Goal: Information Seeking & Learning: Learn about a topic

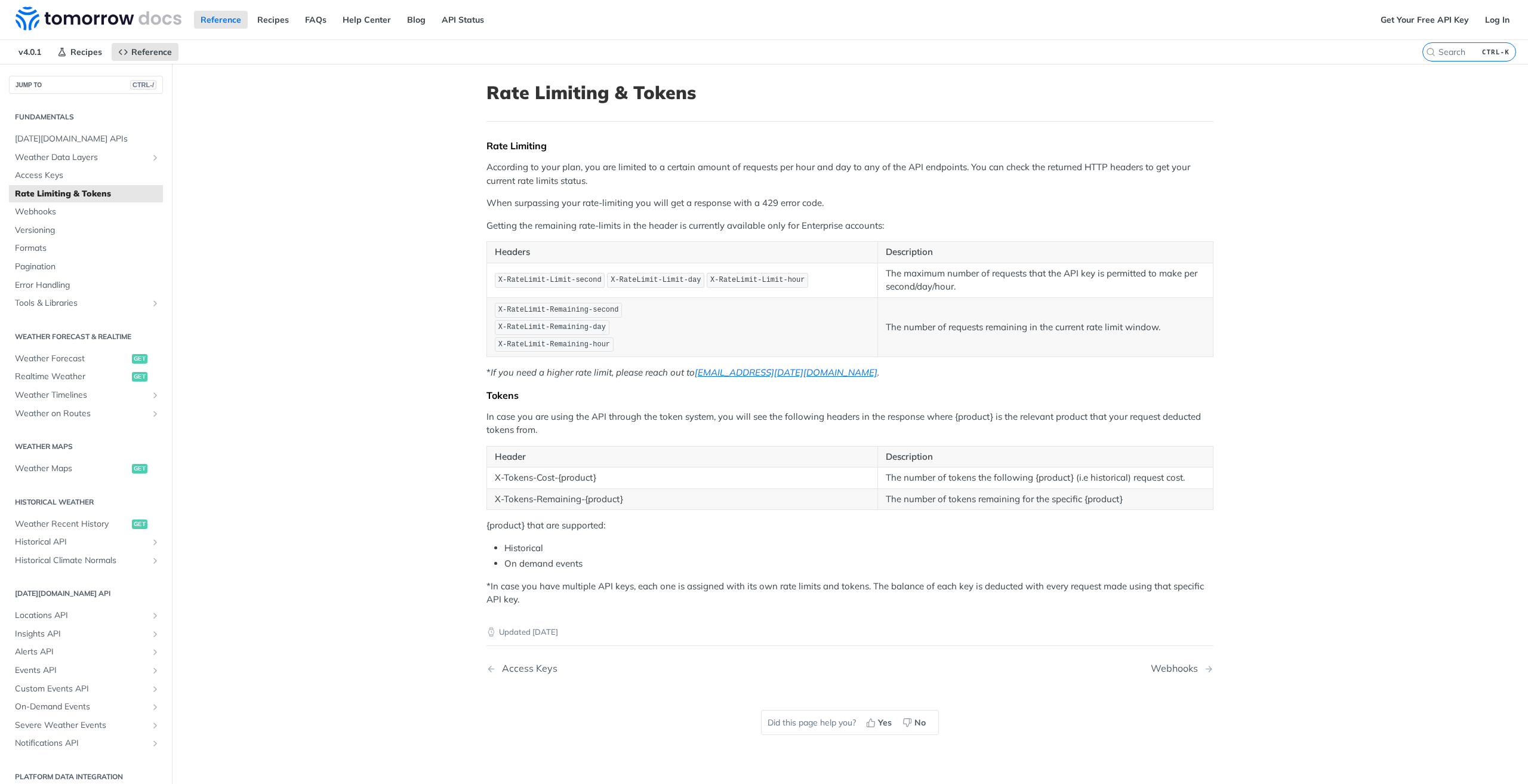
drag, startPoint x: 414, startPoint y: 77, endPoint x: 441, endPoint y: 76, distance: 27.0
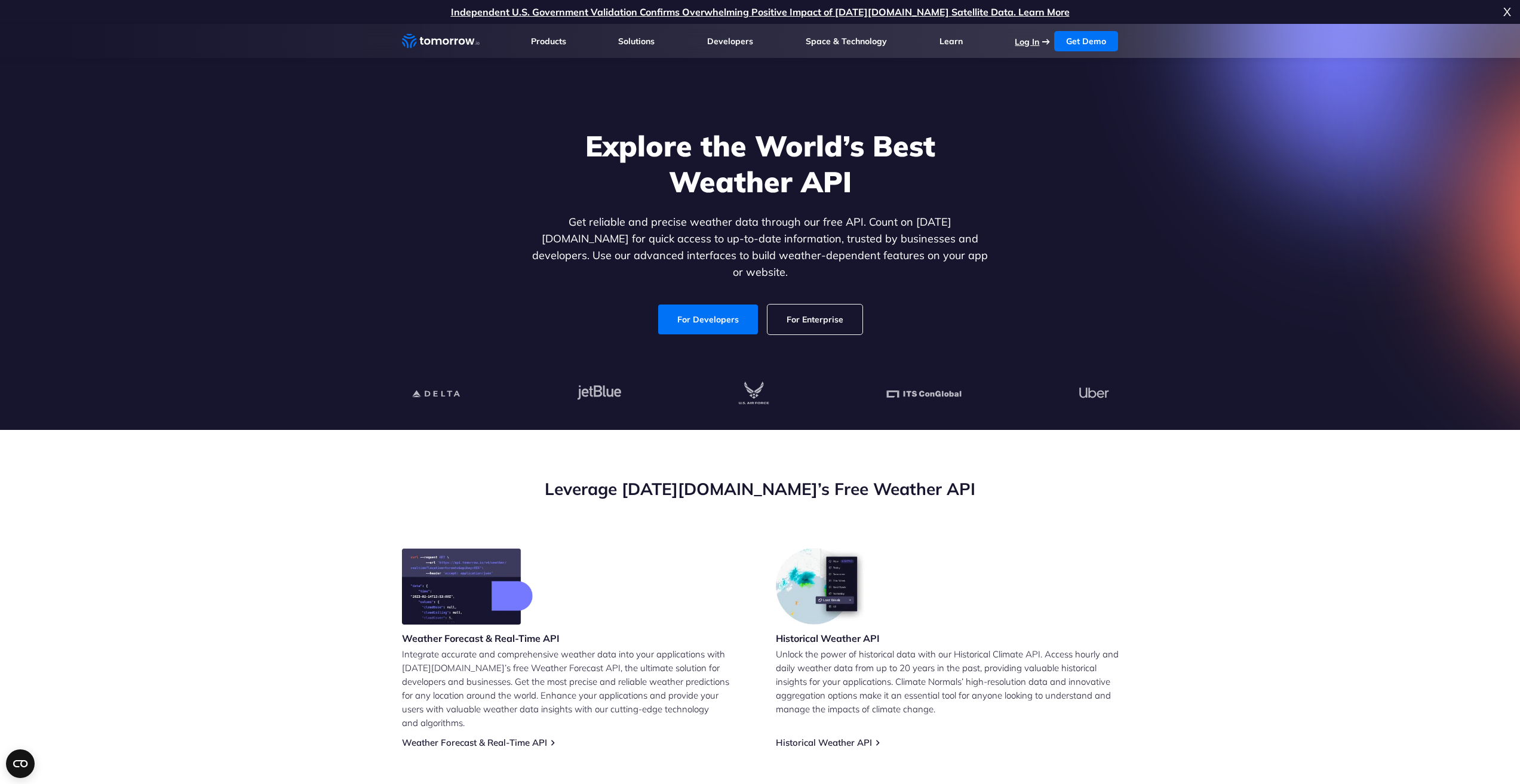
click at [1022, 41] on link "Log In" at bounding box center [1027, 41] width 25 height 11
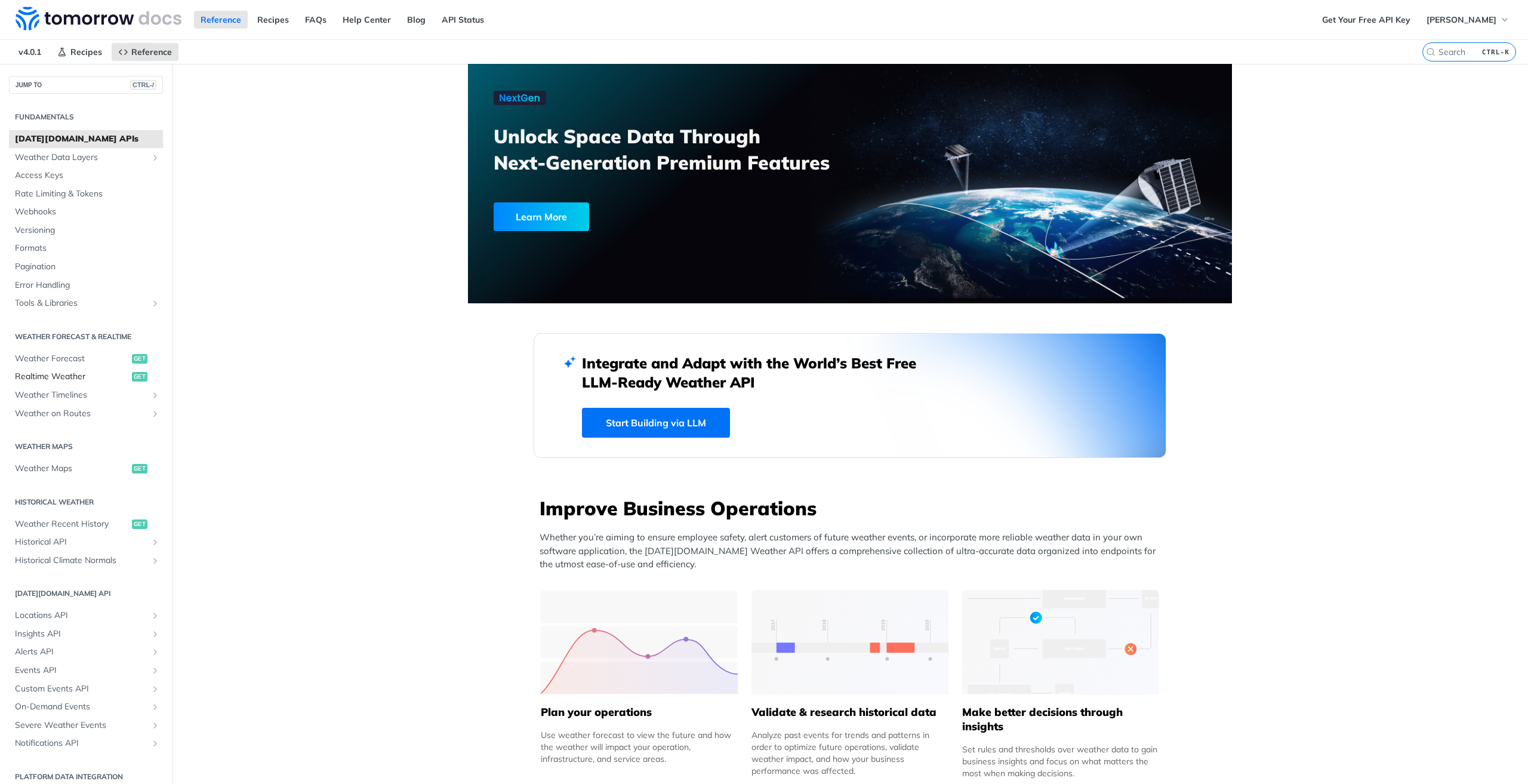
click at [48, 375] on span "Realtime Weather" at bounding box center [72, 376] width 114 height 12
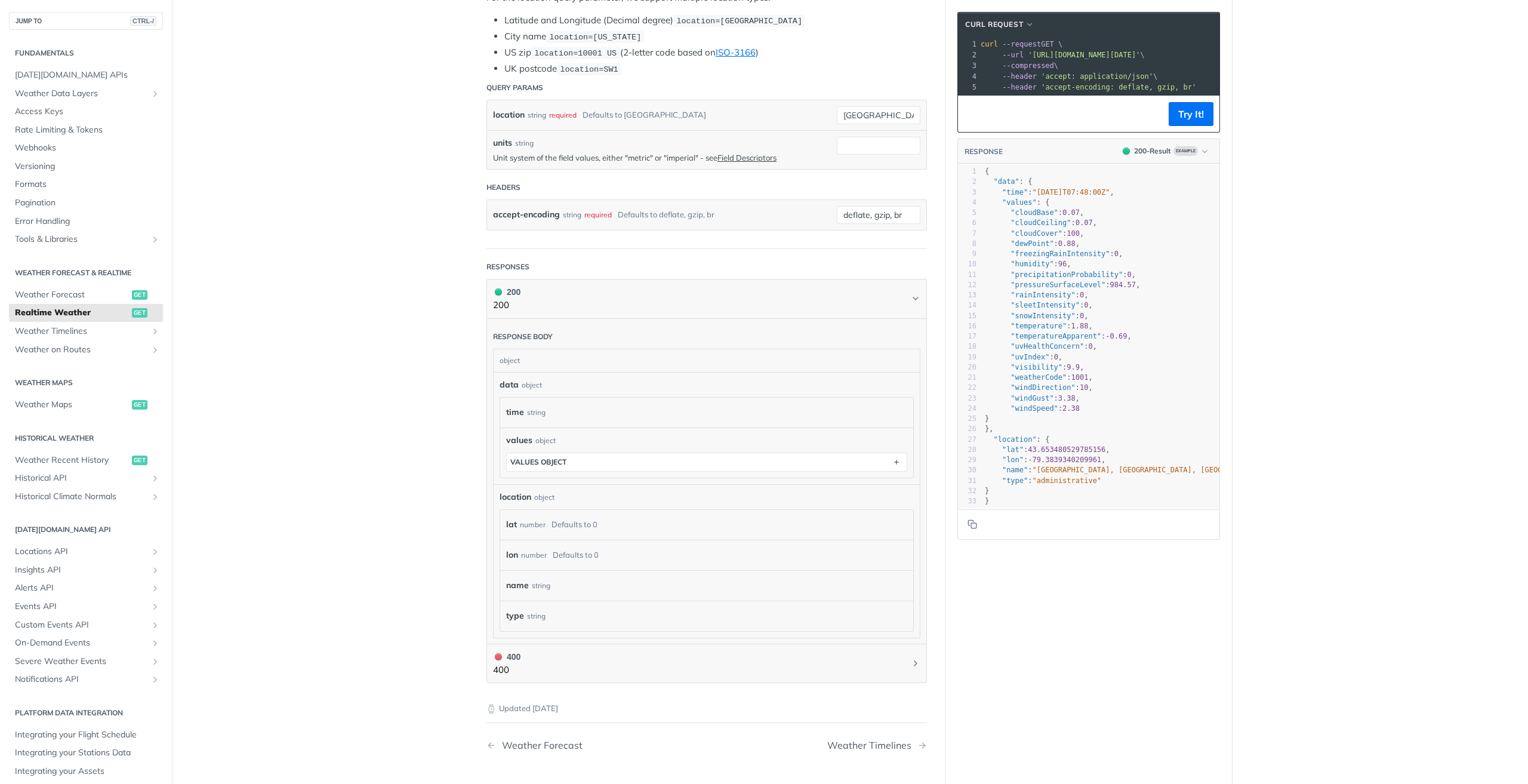
scroll to position [298, 0]
